Goal: Task Accomplishment & Management: Manage account settings

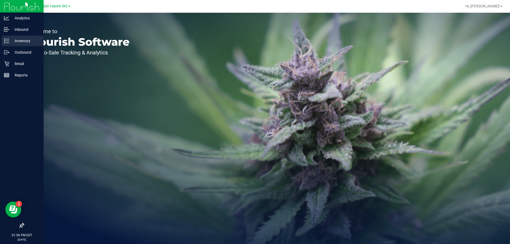
click at [27, 42] on p "Inventory" at bounding box center [25, 41] width 32 height 6
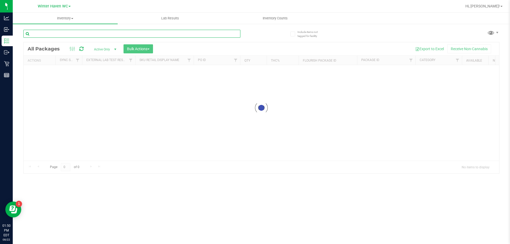
click at [185, 33] on input "text" at bounding box center [131, 34] width 217 height 8
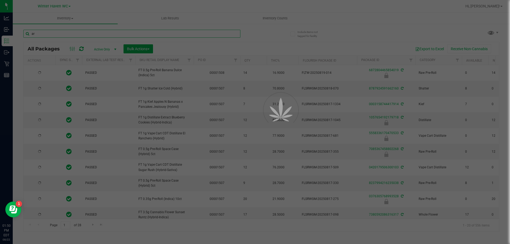
type input "arr"
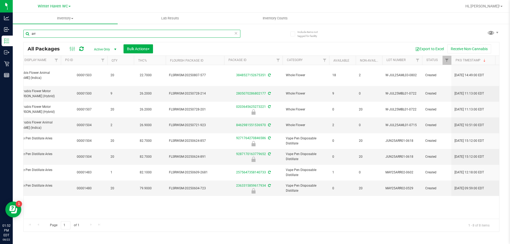
scroll to position [0, 127]
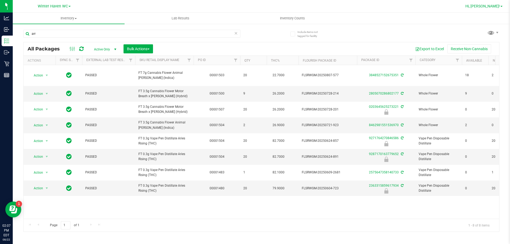
click at [494, 6] on span "Hi, [PERSON_NAME]!" at bounding box center [482, 6] width 35 height 4
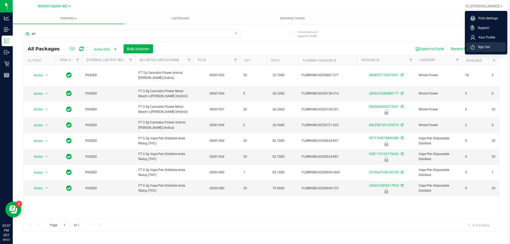
click at [494, 46] on li "Sign Out" at bounding box center [486, 47] width 40 height 10
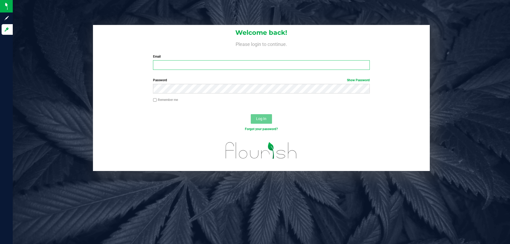
click at [258, 64] on input "Email" at bounding box center [261, 65] width 217 height 10
type input "[EMAIL_ADDRESS][DOMAIN_NAME]"
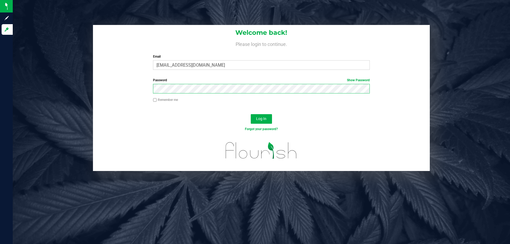
click at [251, 114] on button "Log In" at bounding box center [261, 119] width 21 height 10
